Goal: Browse casually: Explore the website without a specific task or goal

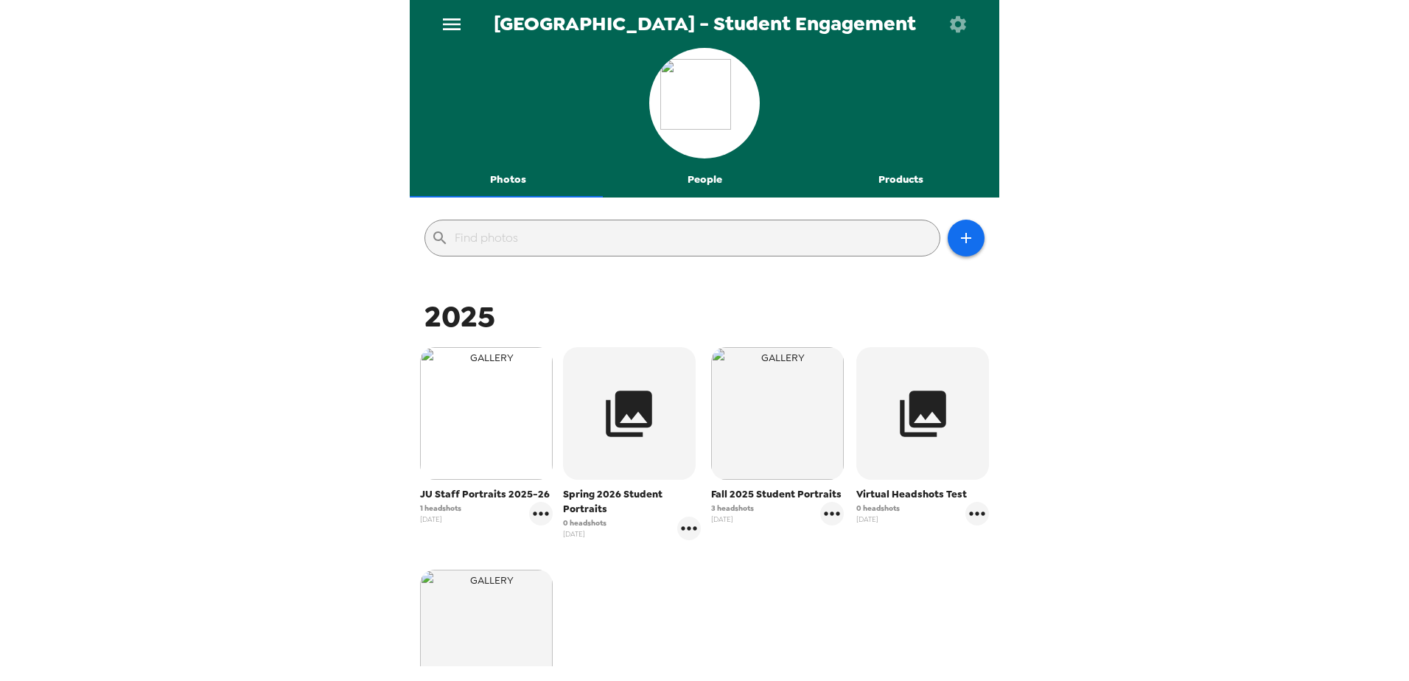
click at [483, 419] on img "button" at bounding box center [486, 413] width 133 height 133
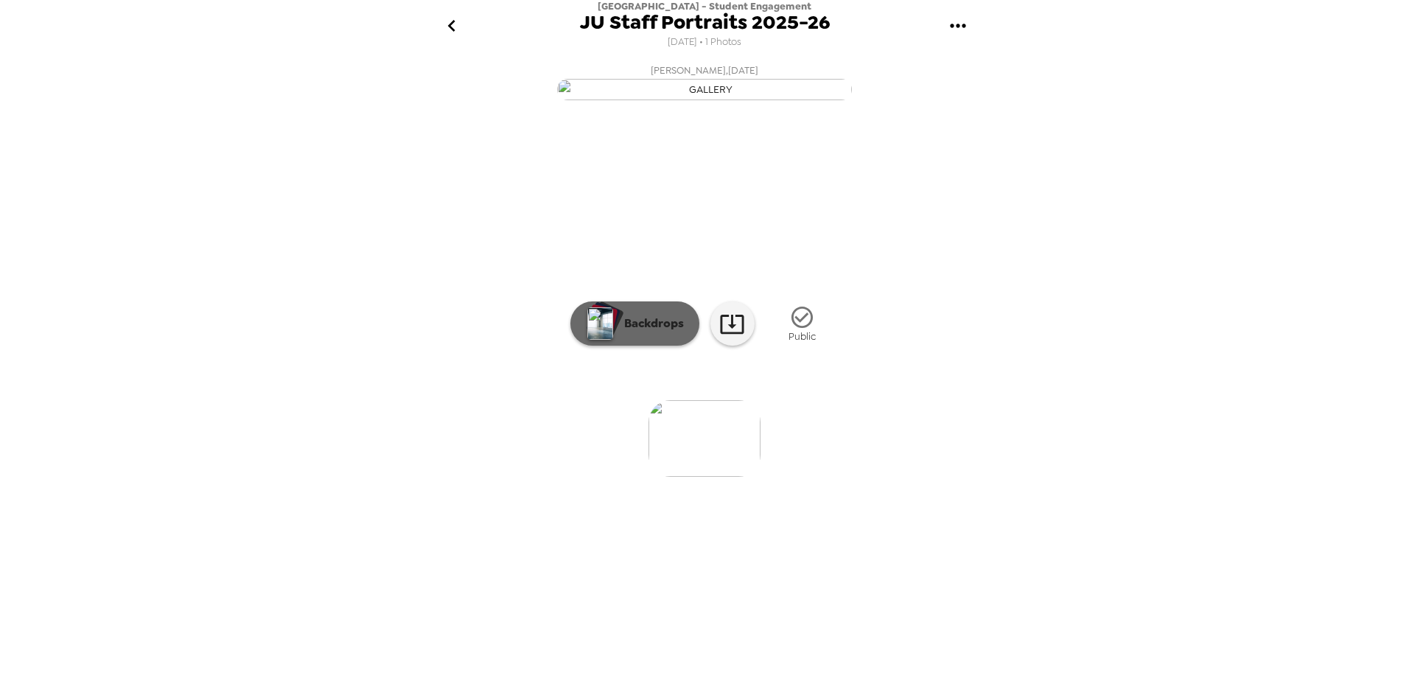
click at [626, 346] on button "Backdrops" at bounding box center [634, 323] width 129 height 44
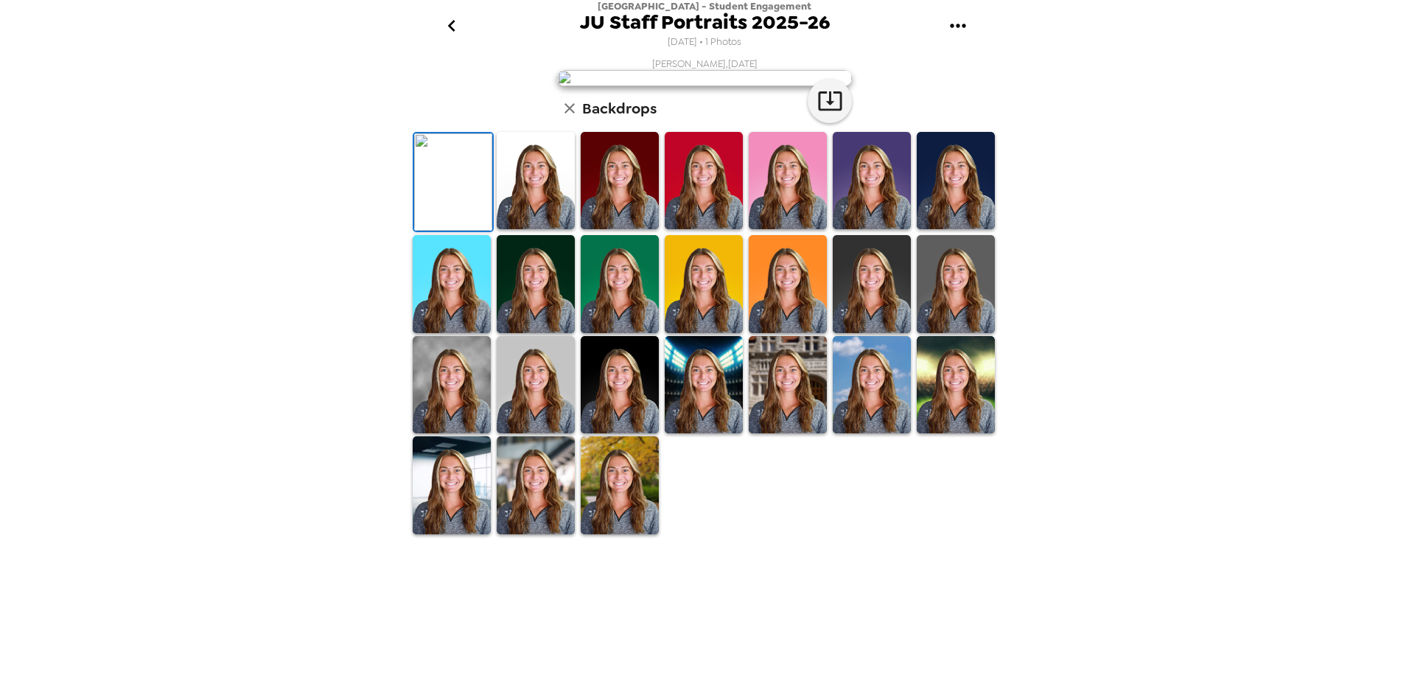
scroll to position [204, 0]
click at [781, 434] on img at bounding box center [788, 385] width 78 height 98
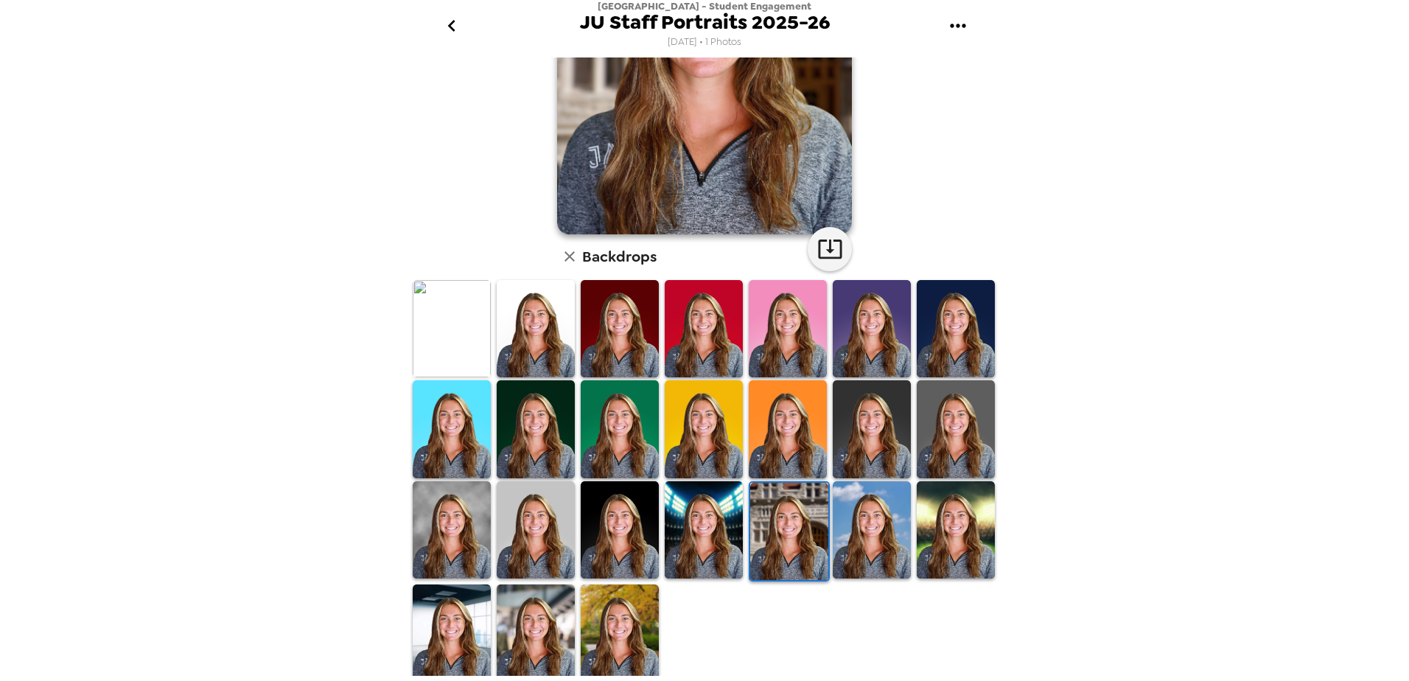
click at [950, 519] on img at bounding box center [956, 530] width 78 height 98
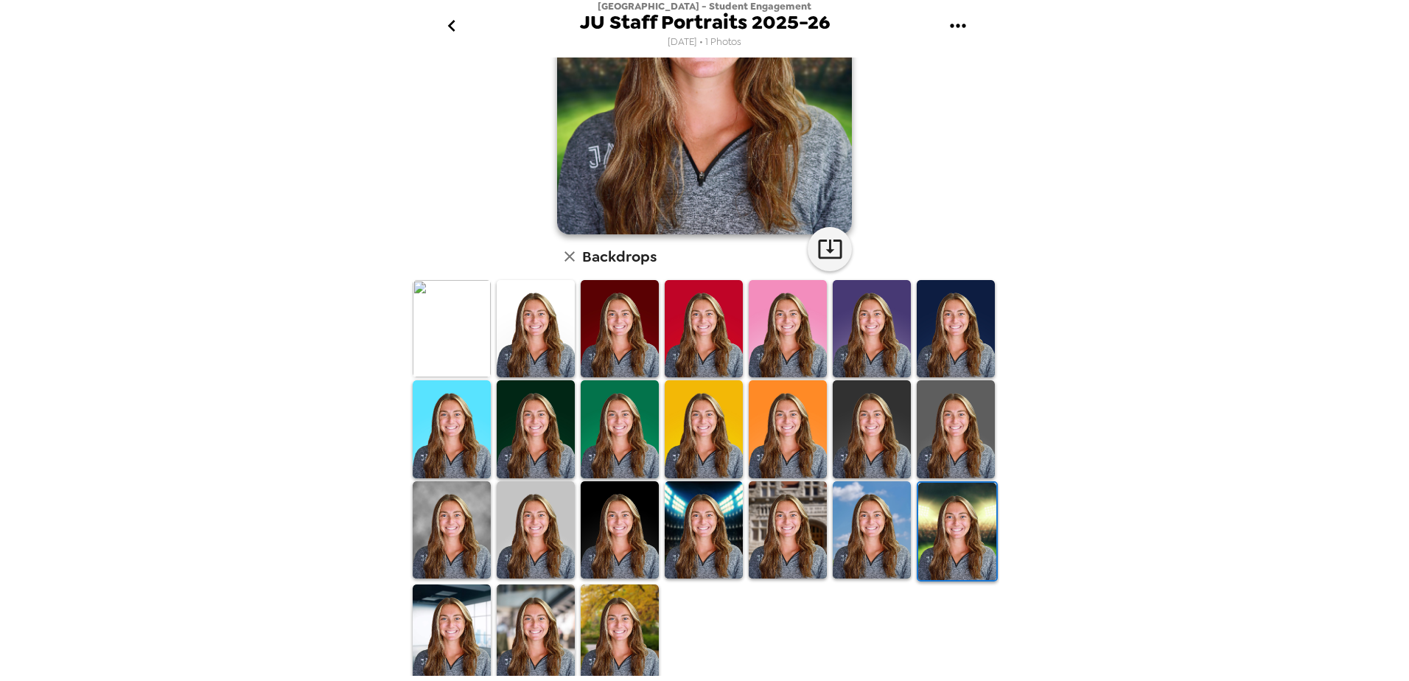
click at [438, 613] on img at bounding box center [452, 633] width 78 height 98
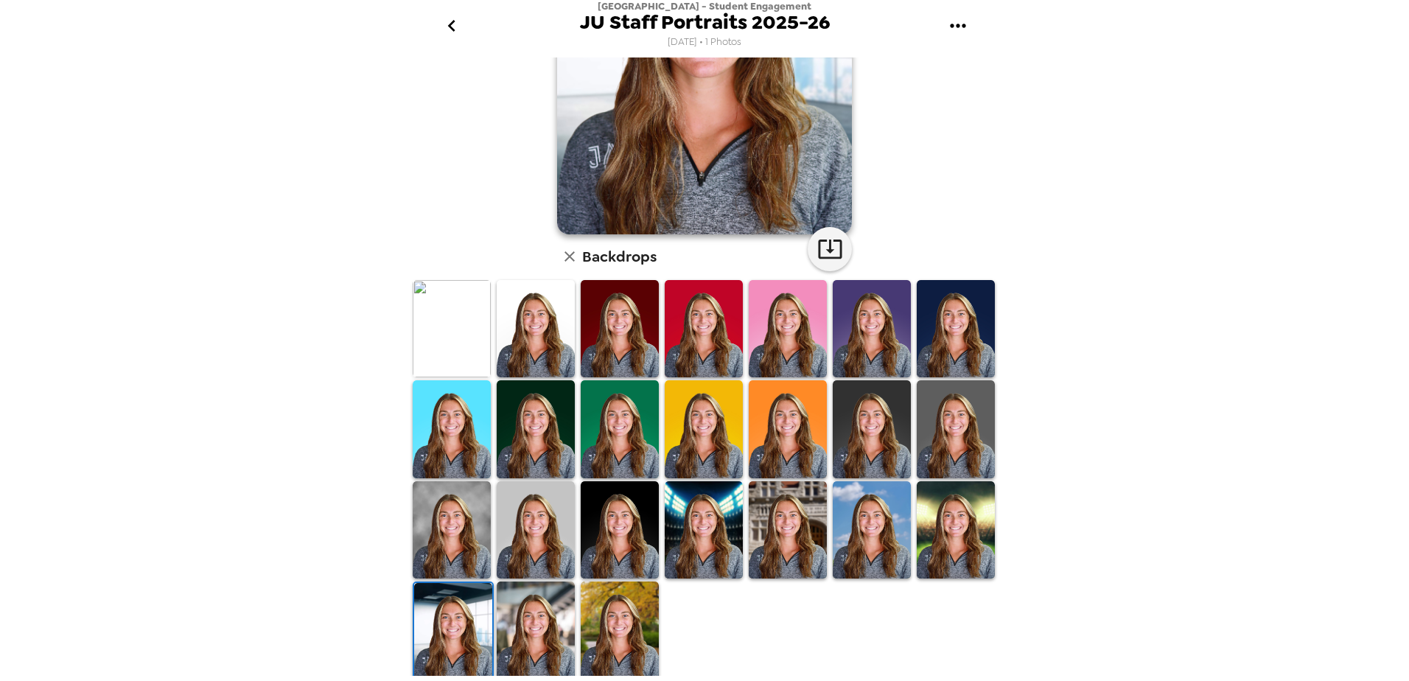
scroll to position [0, 0]
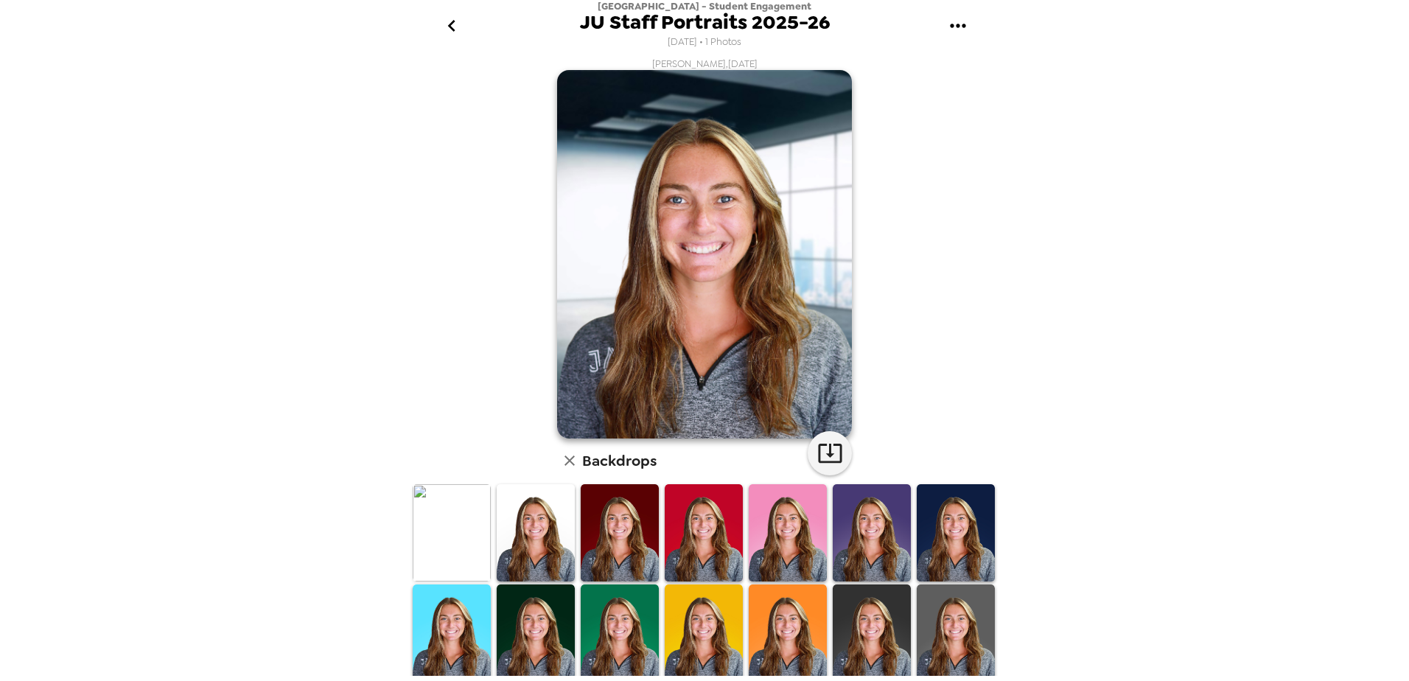
click at [430, 520] on img at bounding box center [452, 533] width 78 height 98
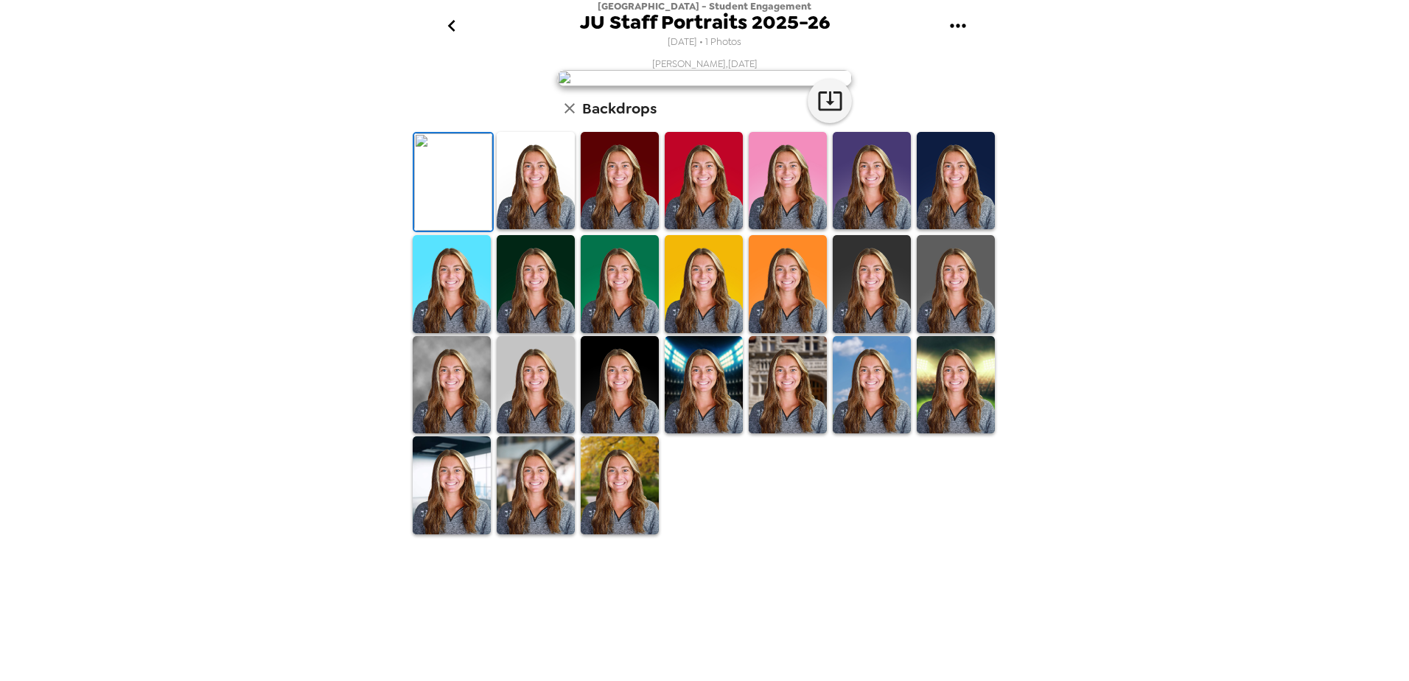
scroll to position [204, 0]
click at [869, 230] on img at bounding box center [872, 181] width 78 height 98
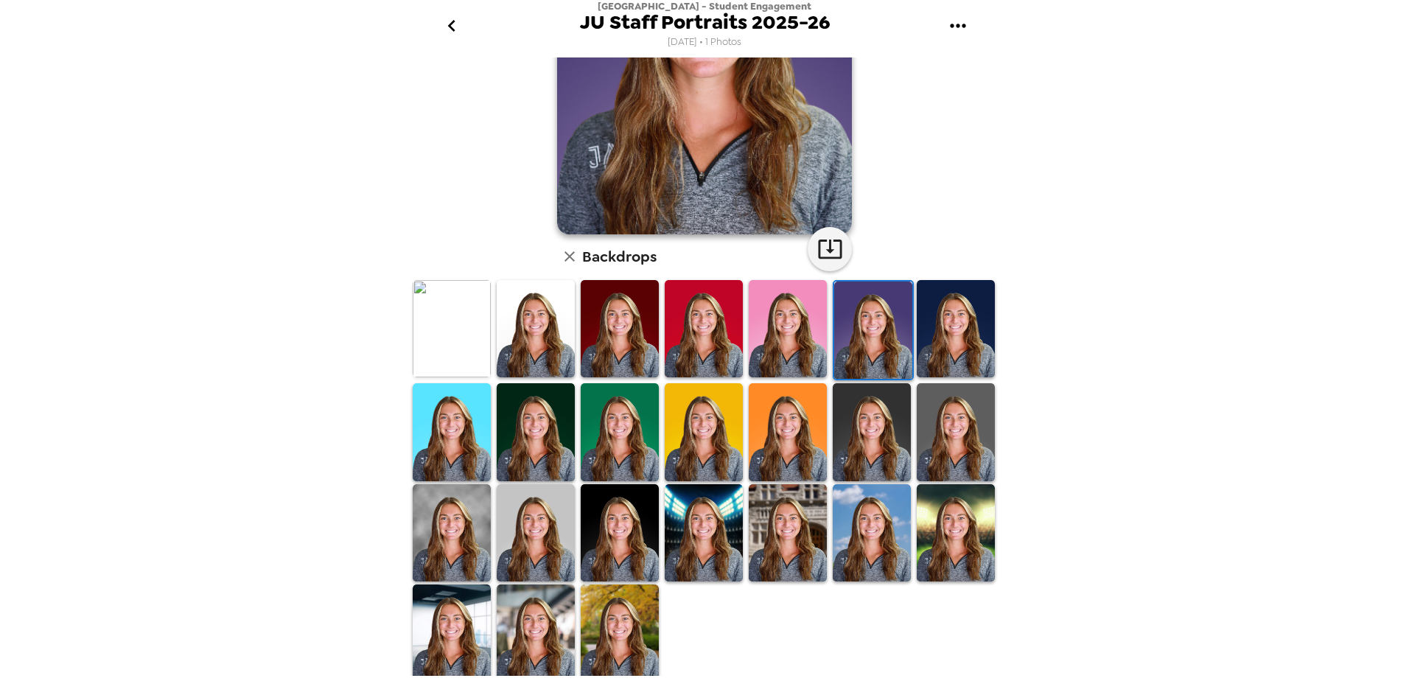
click at [443, 442] on img at bounding box center [452, 432] width 78 height 98
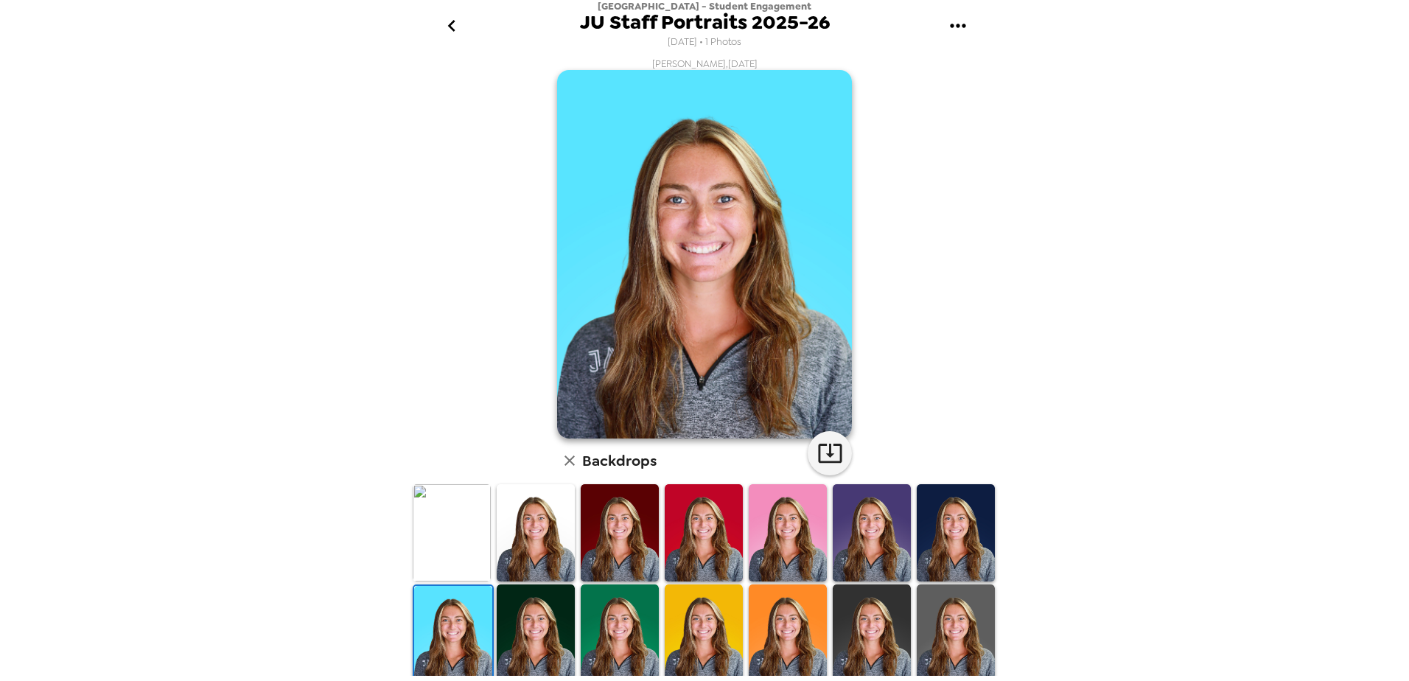
scroll to position [147, 0]
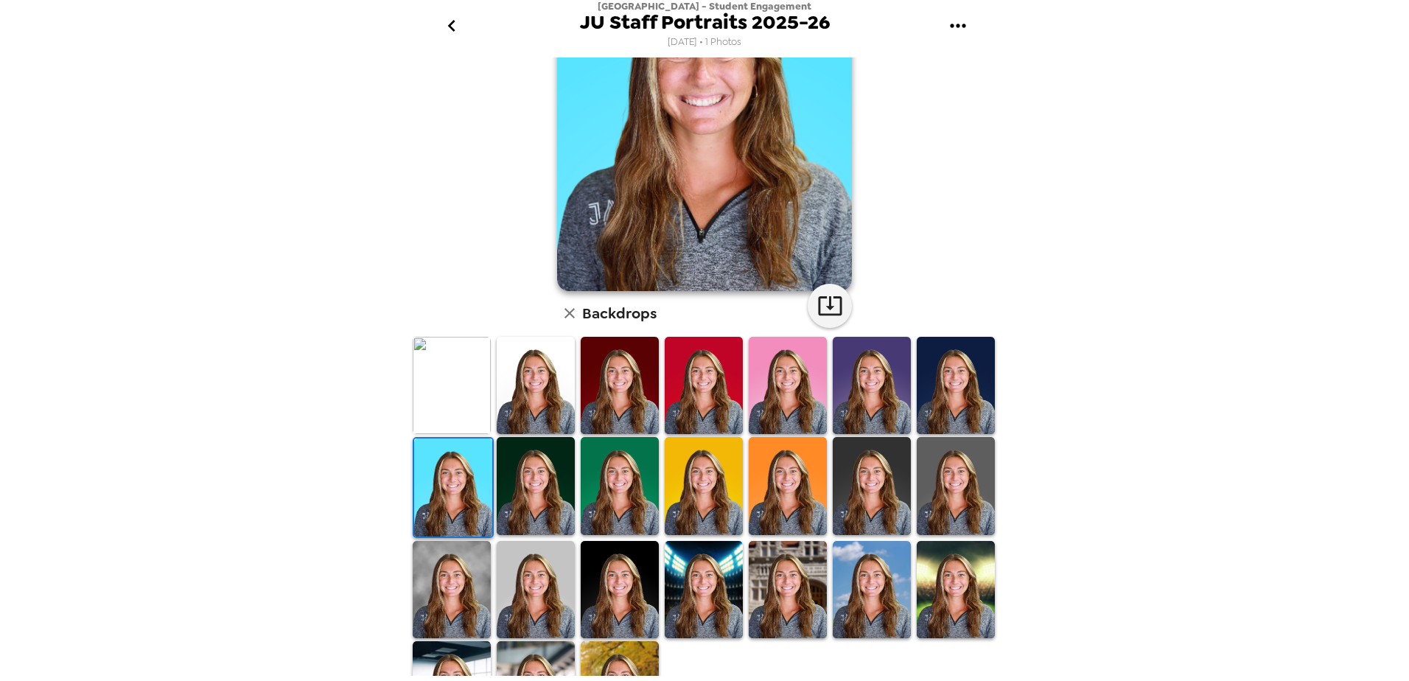
click at [966, 385] on img at bounding box center [956, 386] width 78 height 98
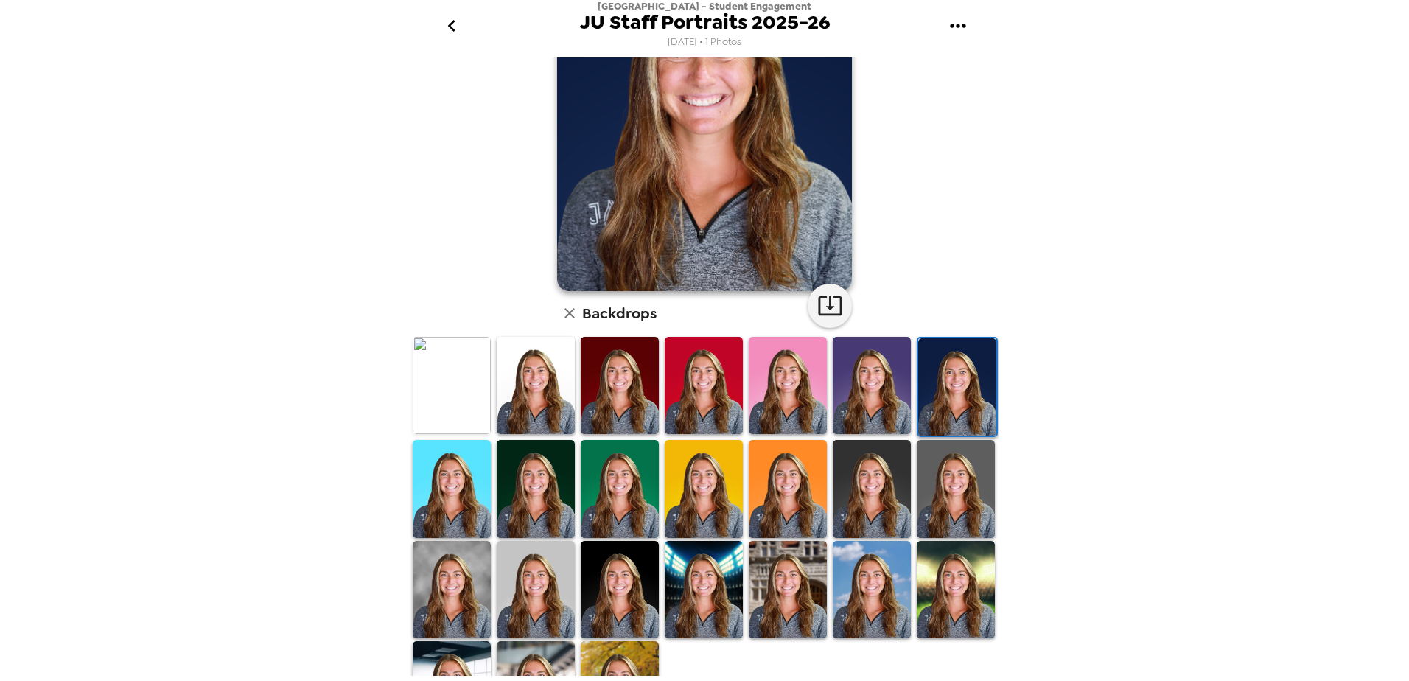
scroll to position [0, 0]
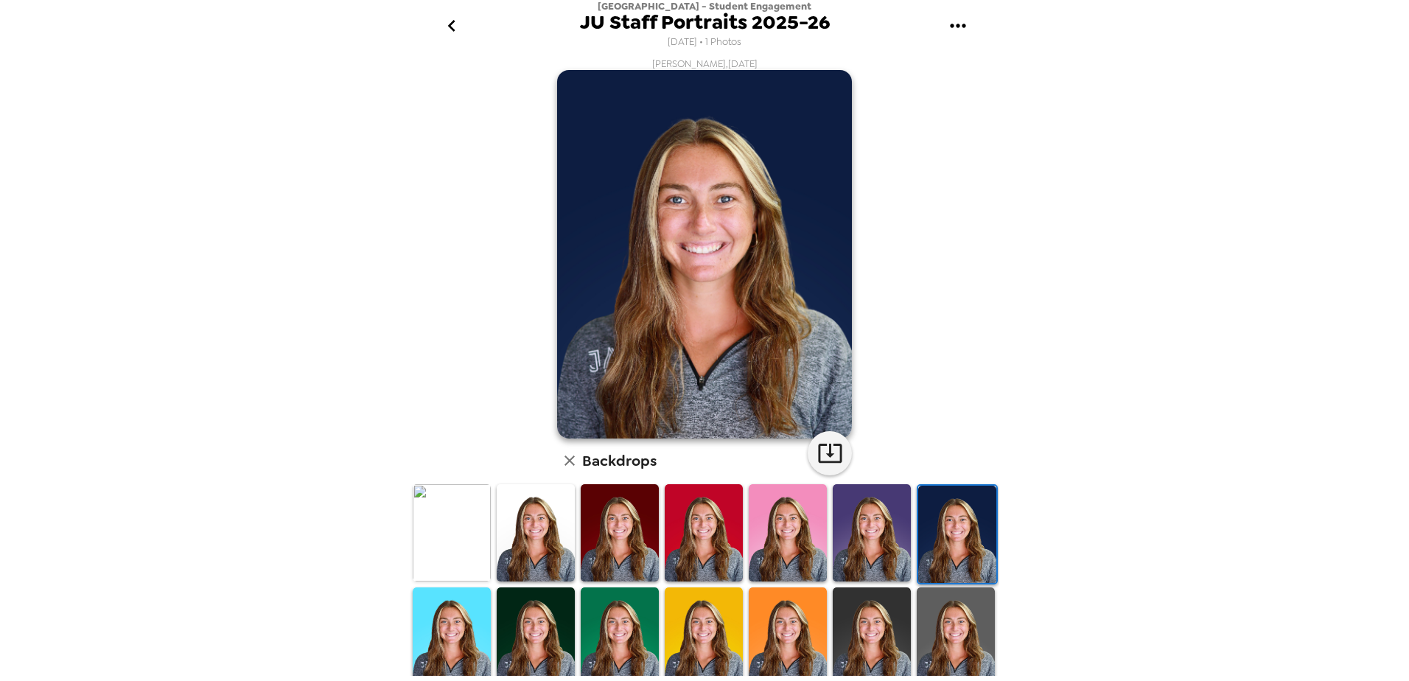
click at [474, 52] on div "[GEOGRAPHIC_DATA] - Student Engagement JU Staff Portraits 2025-26 [DATE] • 1 Ph…" at bounding box center [704, 26] width 589 height 52
click at [450, 12] on button "go back" at bounding box center [451, 26] width 48 height 48
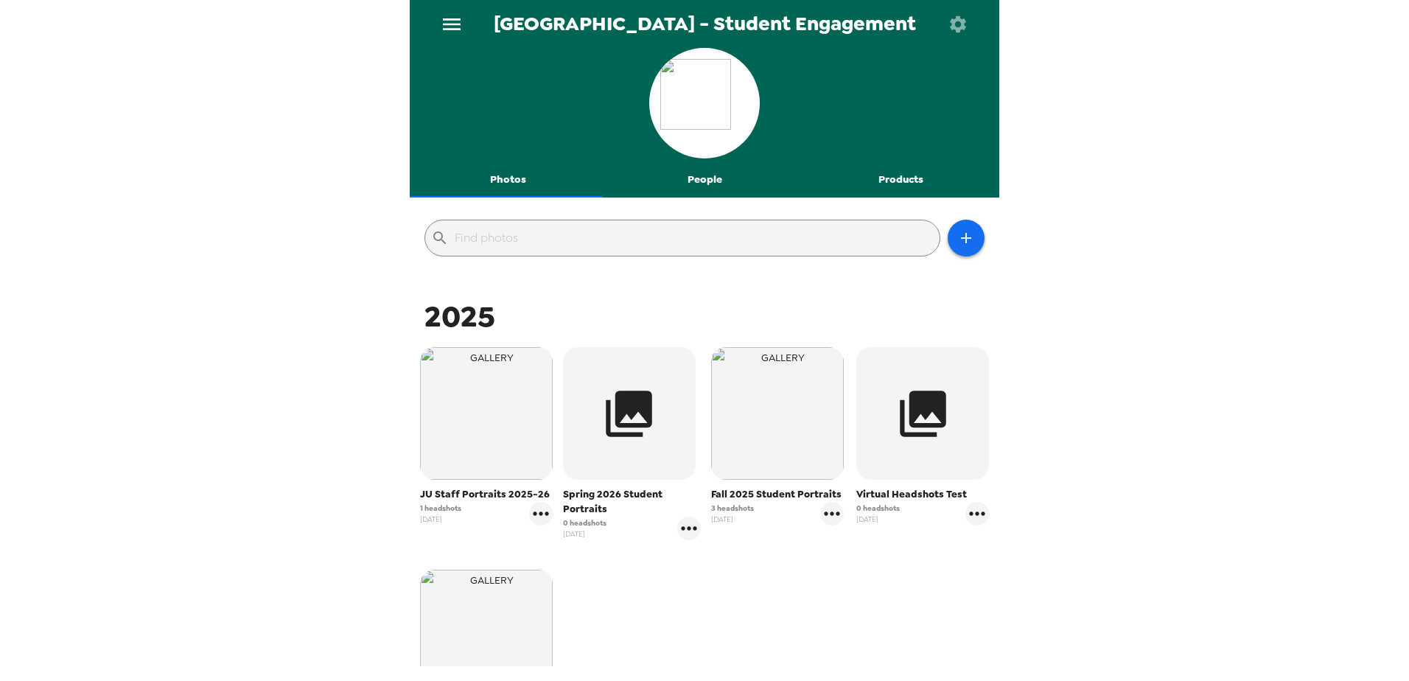
scroll to position [147, 0]
